Goal: Information Seeking & Learning: Understand process/instructions

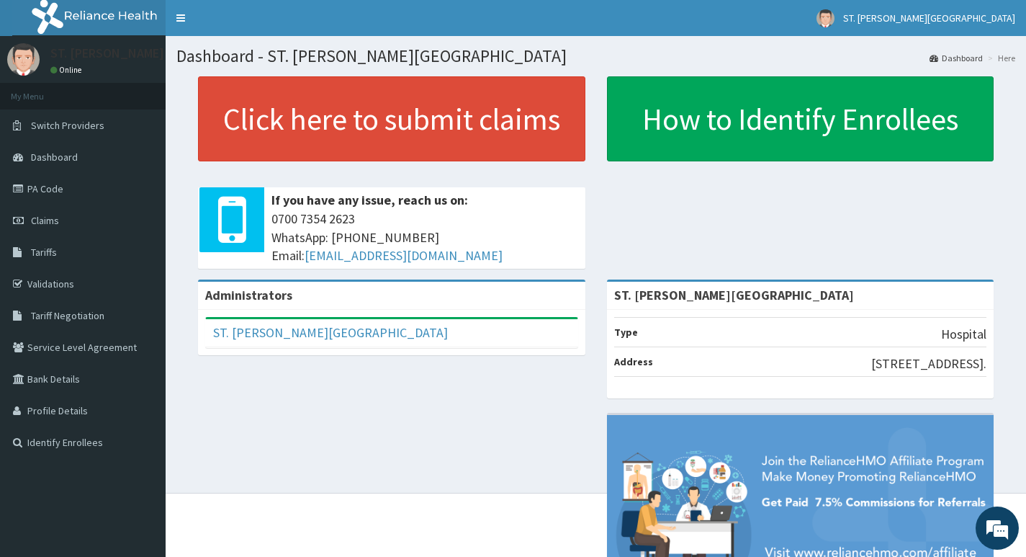
click at [672, 290] on strong "ST. [PERSON_NAME][GEOGRAPHIC_DATA]" at bounding box center [734, 295] width 240 height 17
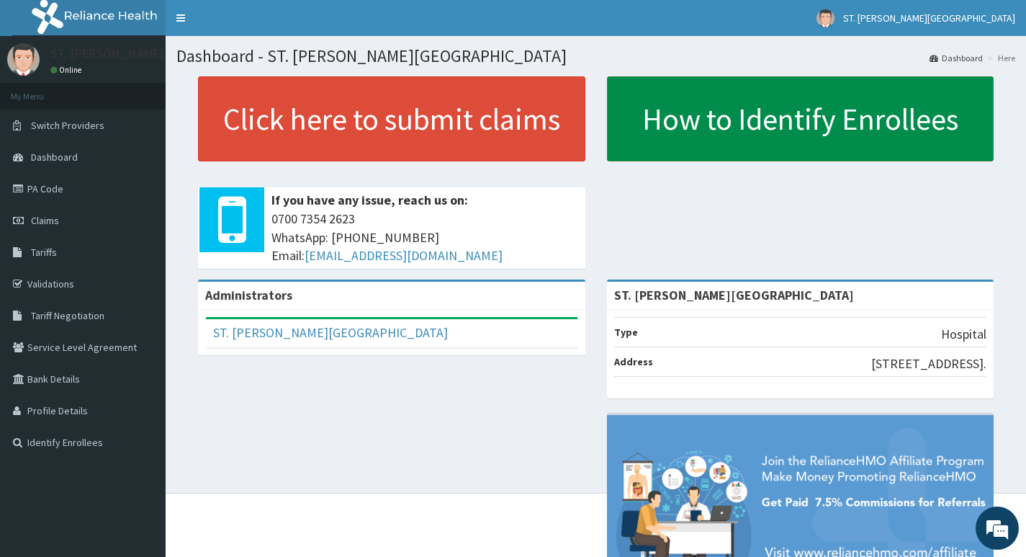
click at [737, 128] on link "How to Identify Enrollees" at bounding box center [800, 118] width 387 height 85
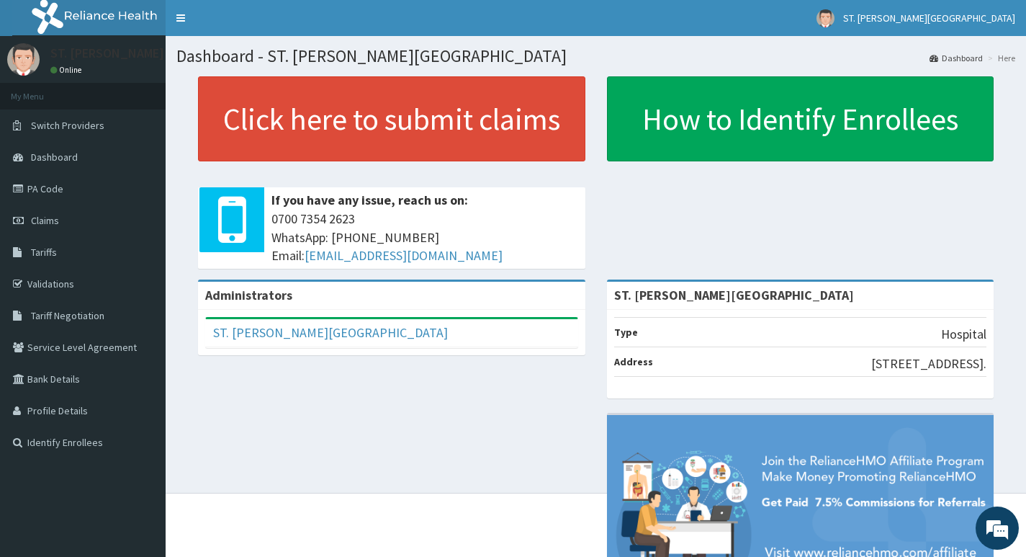
click at [265, 308] on div "Administrators" at bounding box center [391, 296] width 387 height 28
click at [314, 335] on link "ST. [PERSON_NAME][GEOGRAPHIC_DATA]" at bounding box center [330, 332] width 235 height 17
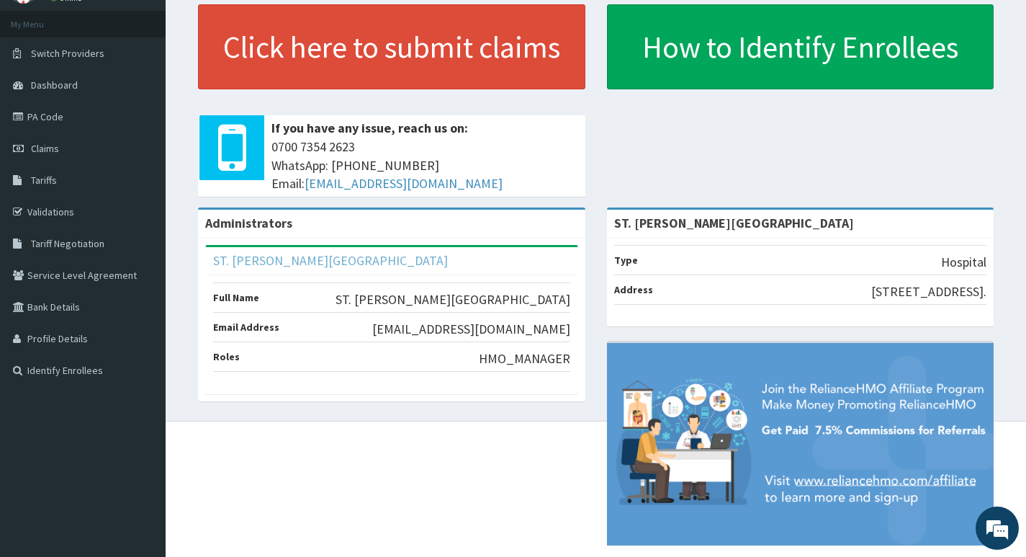
scroll to position [100, 0]
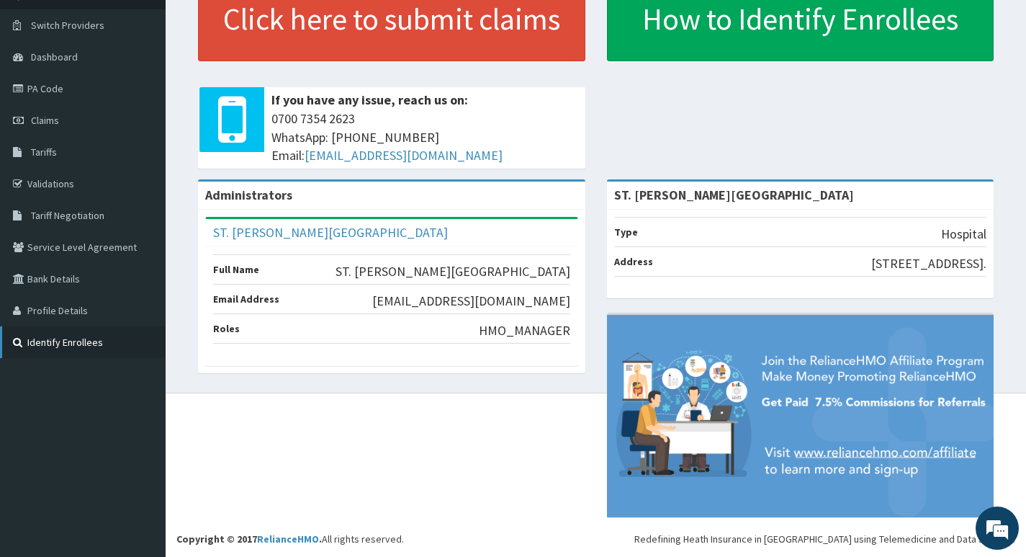
click at [133, 344] on link "Identify Enrollees" at bounding box center [83, 342] width 166 height 32
